Goal: Download file/media

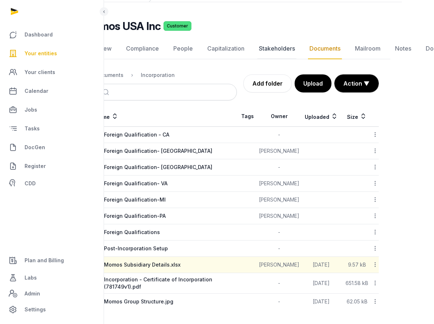
scroll to position [37, 72]
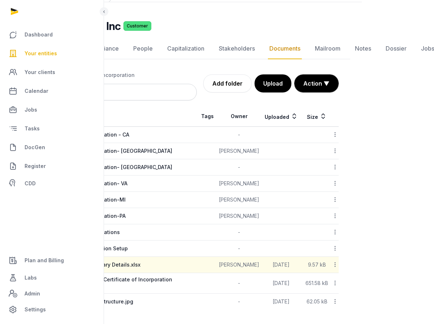
click at [336, 30] on div "Momos USA Inc Customer" at bounding box center [193, 26] width 301 height 13
click at [350, 39] on div "Momos USA Inc Customer Documents Overview Compliance People Capitalization Stak…" at bounding box center [197, 165] width 330 height 290
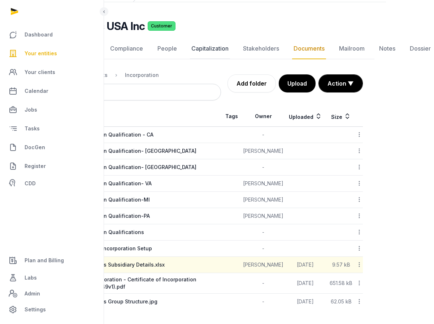
scroll to position [37, 0]
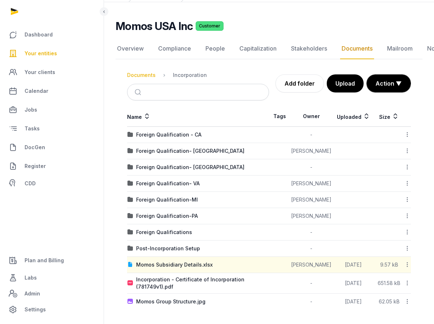
click at [141, 74] on div "Documents" at bounding box center [141, 75] width 29 height 7
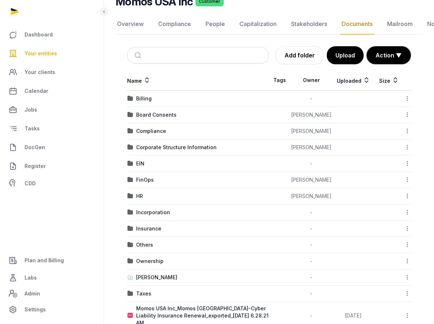
scroll to position [74, 0]
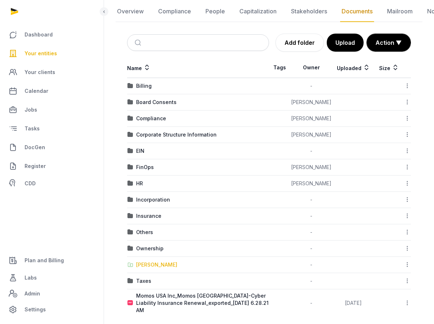
click at [152, 265] on div "[PERSON_NAME]" at bounding box center [156, 264] width 41 height 7
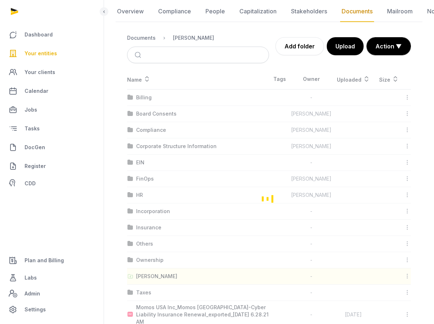
scroll to position [0, 0]
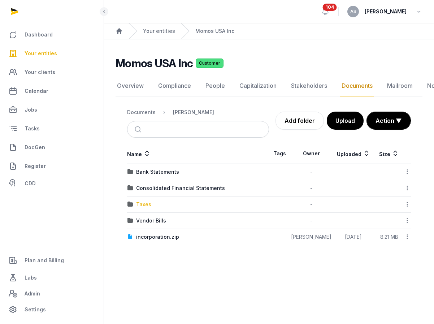
click at [138, 208] on div "Taxes" at bounding box center [143, 204] width 15 height 7
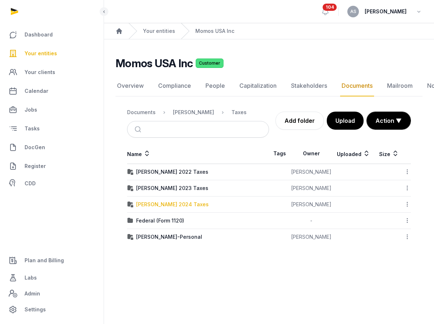
click at [138, 207] on div "[PERSON_NAME] 2024 Taxes" at bounding box center [172, 204] width 73 height 7
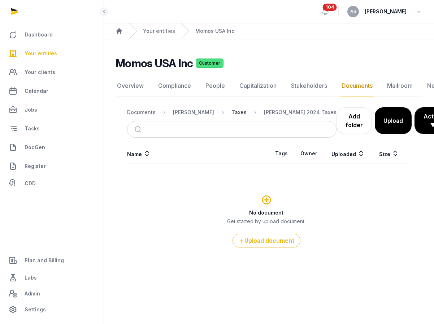
click at [232, 113] on div "Taxes" at bounding box center [239, 112] width 15 height 7
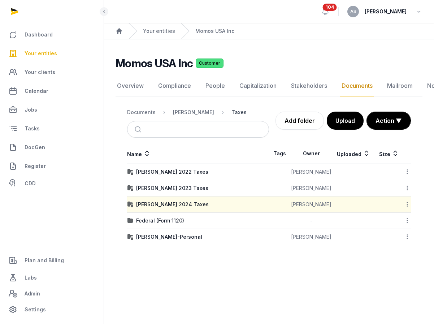
click at [232, 113] on div "Taxes" at bounding box center [239, 112] width 15 height 7
click at [164, 220] on div "Federal (Form 1120)" at bounding box center [160, 220] width 48 height 7
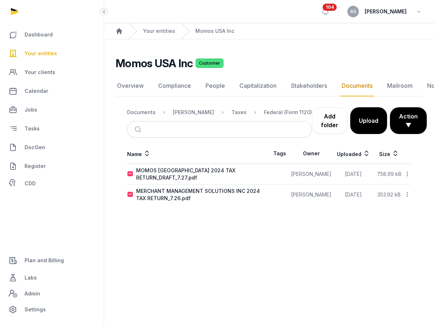
click at [408, 171] on icon at bounding box center [407, 174] width 7 height 8
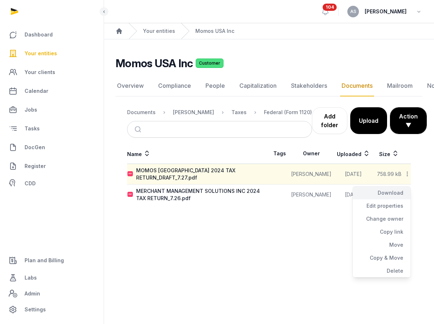
click at [398, 189] on div "Download" at bounding box center [382, 192] width 58 height 13
click at [408, 191] on icon at bounding box center [407, 195] width 7 height 8
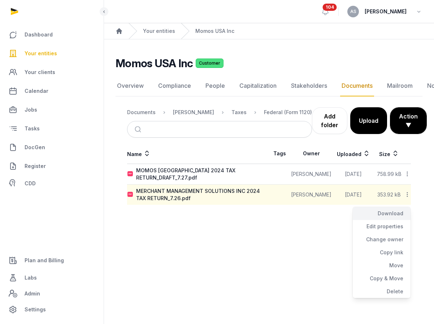
click at [398, 209] on div "Download" at bounding box center [382, 213] width 58 height 13
